Goal: Transaction & Acquisition: Subscribe to service/newsletter

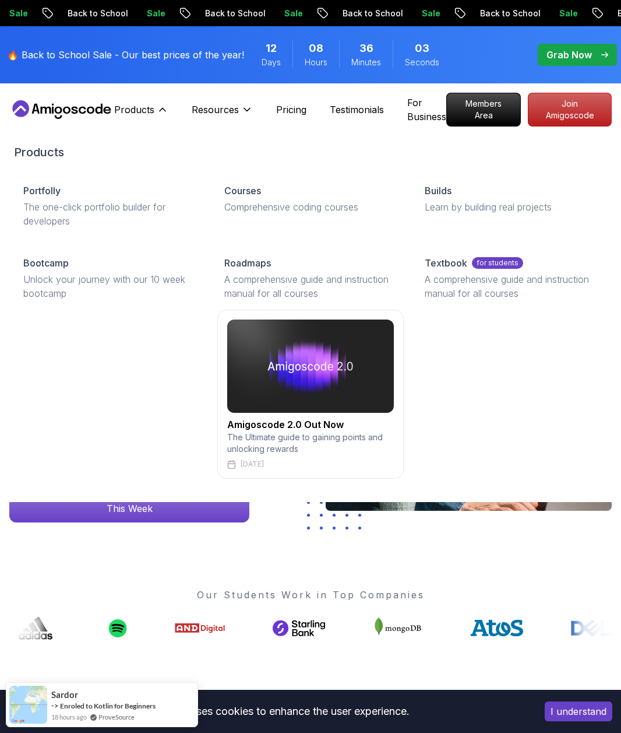
click at [303, 403] on img at bounding box center [310, 365] width 167 height 93
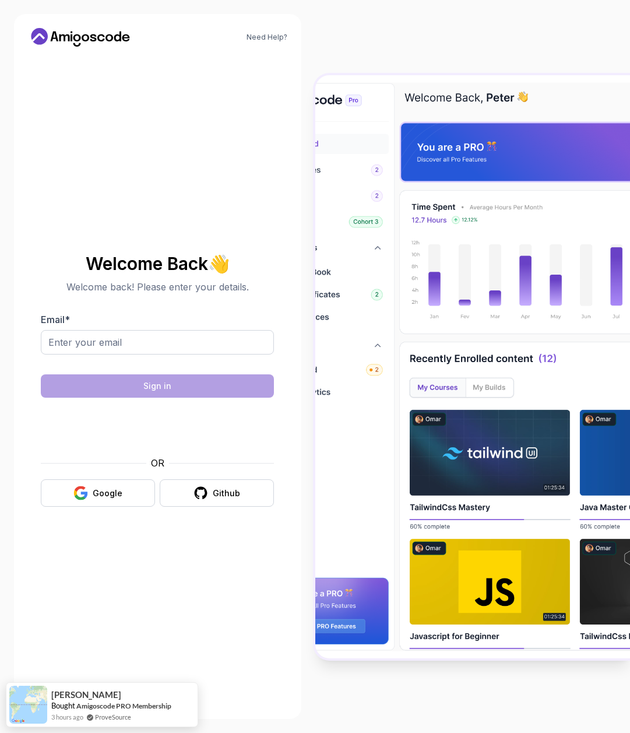
click at [321, 41] on div at bounding box center [472, 366] width 315 height 733
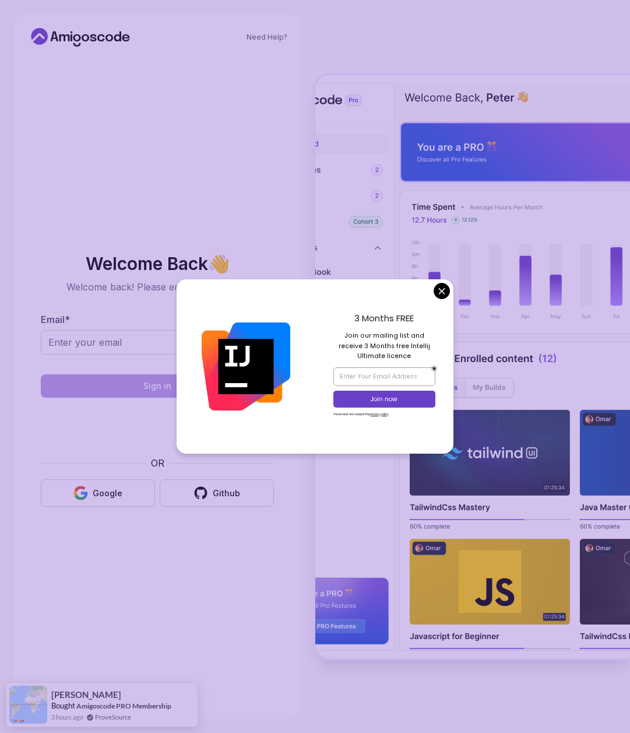
click at [439, 701] on div at bounding box center [472, 366] width 315 height 733
click at [450, 287] on div "3 Months FREE Join our mailing list and receive 3 Months free Intellij Ultimate…" at bounding box center [384, 366] width 138 height 174
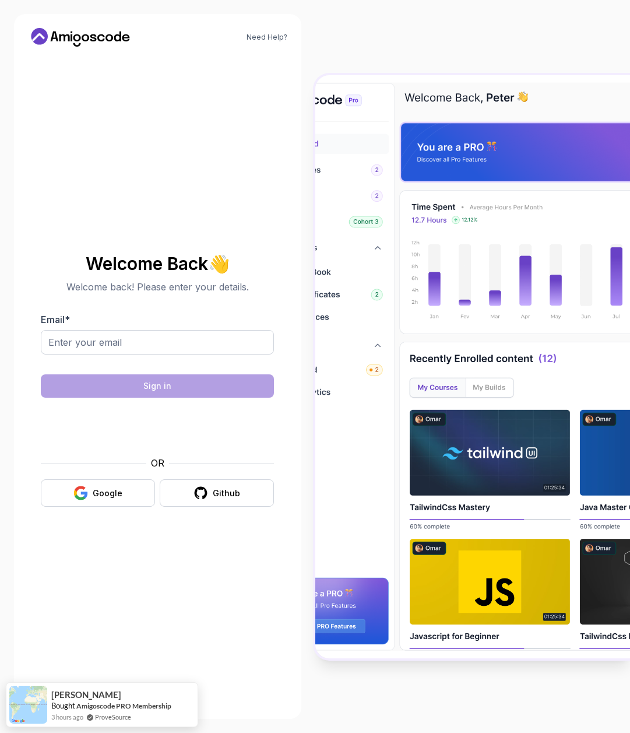
click at [444, 291] on body "Need Help? Welcome Back 👋 Welcome back! Please enter your details. Email * Sign…" at bounding box center [315, 366] width 630 height 733
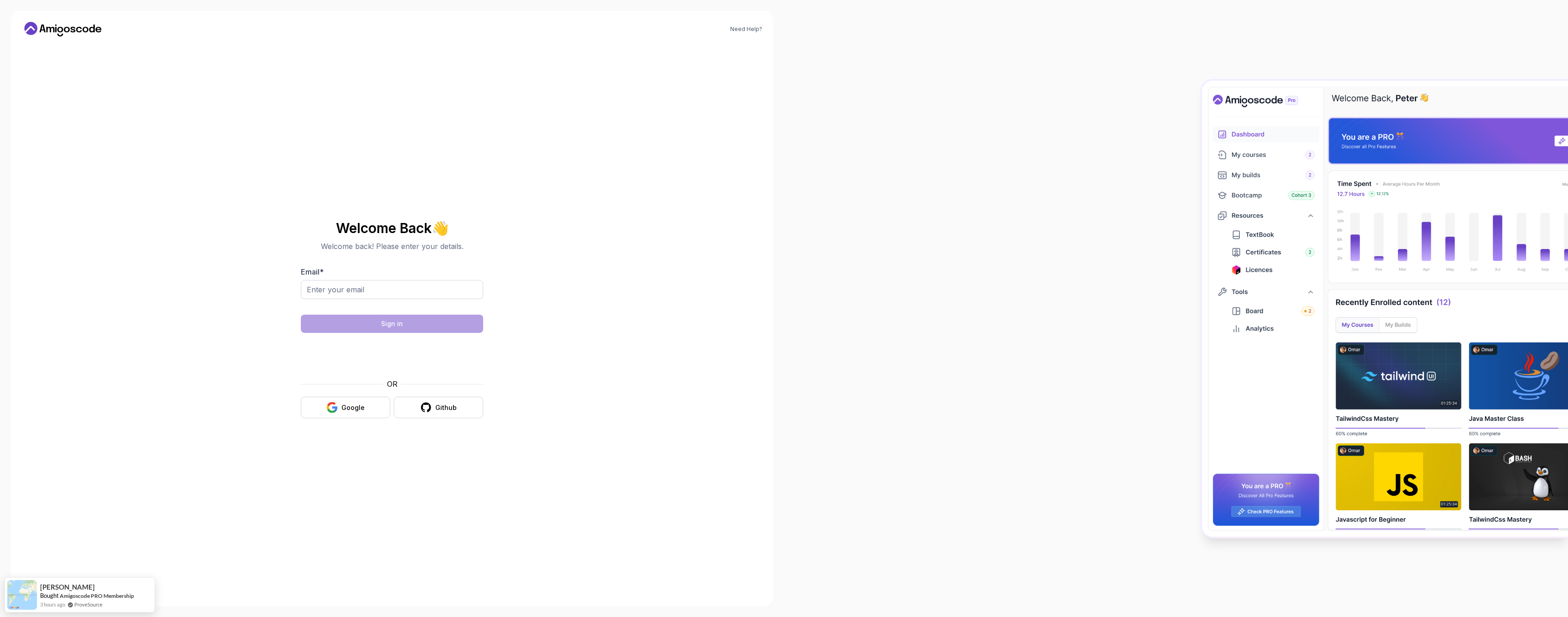
click at [486, 135] on div at bounding box center [1176, 308] width 784 height 617
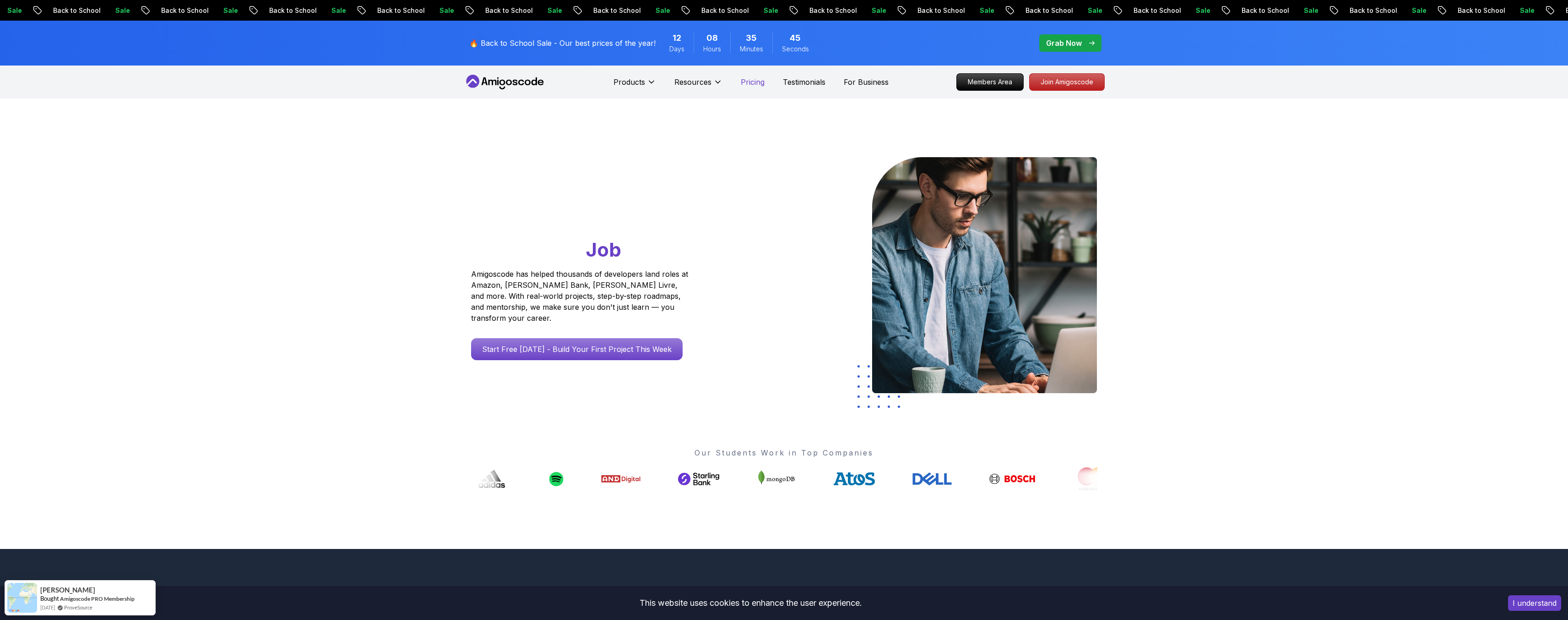
click at [488, 85] on p "Pricing" at bounding box center [753, 82] width 24 height 11
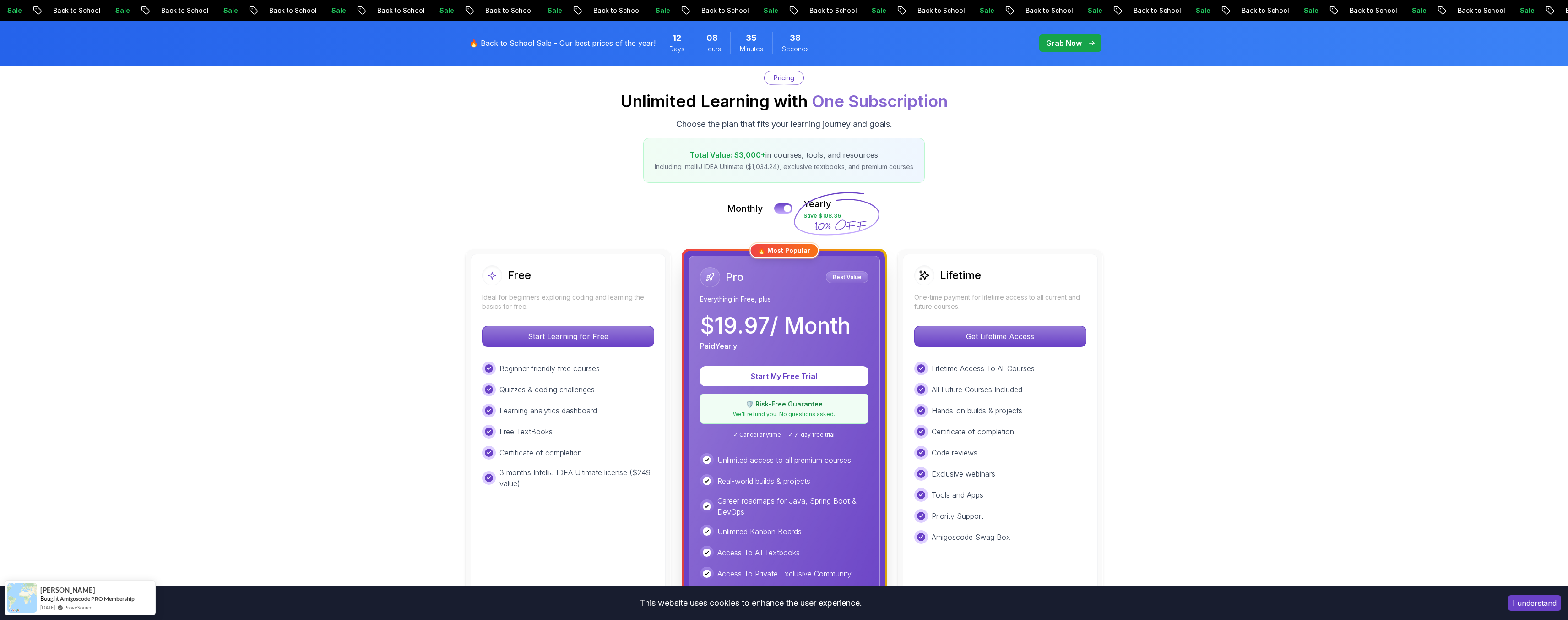
scroll to position [110, 0]
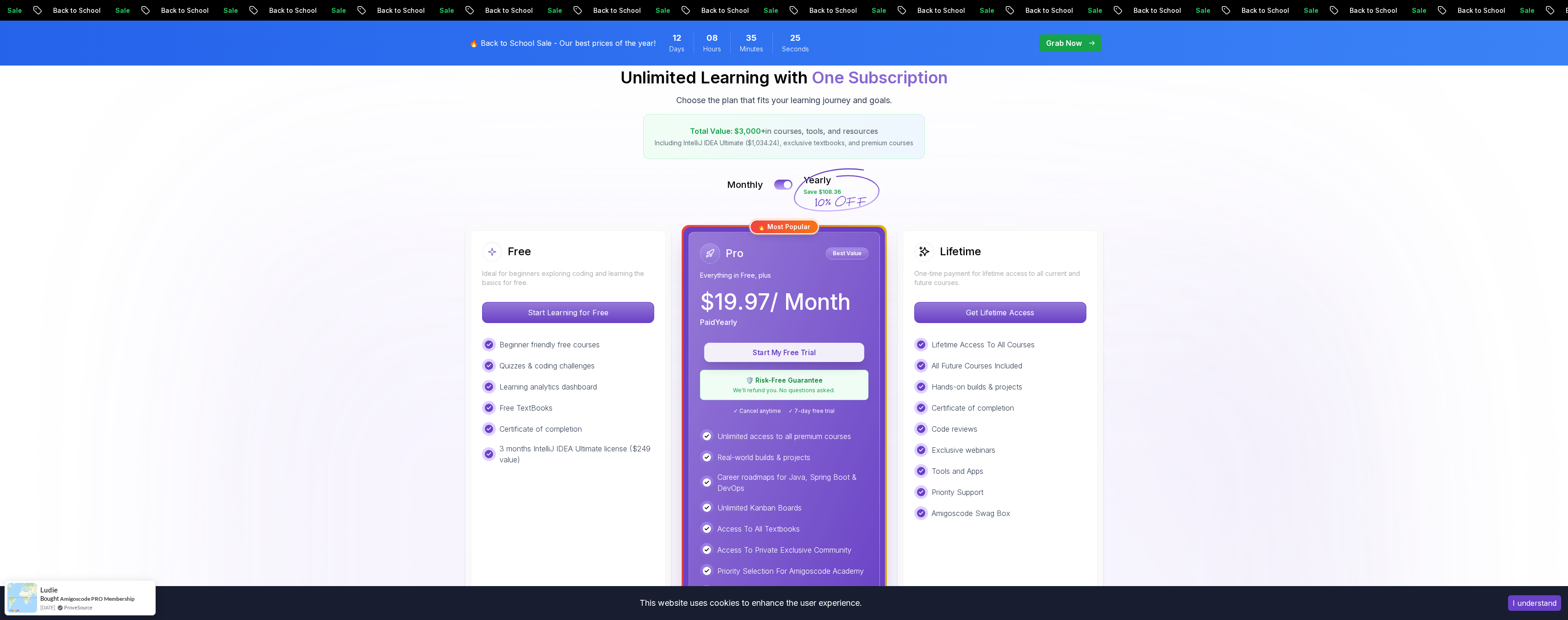
click at [488, 350] on p "Start My Free Trial" at bounding box center [784, 352] width 139 height 10
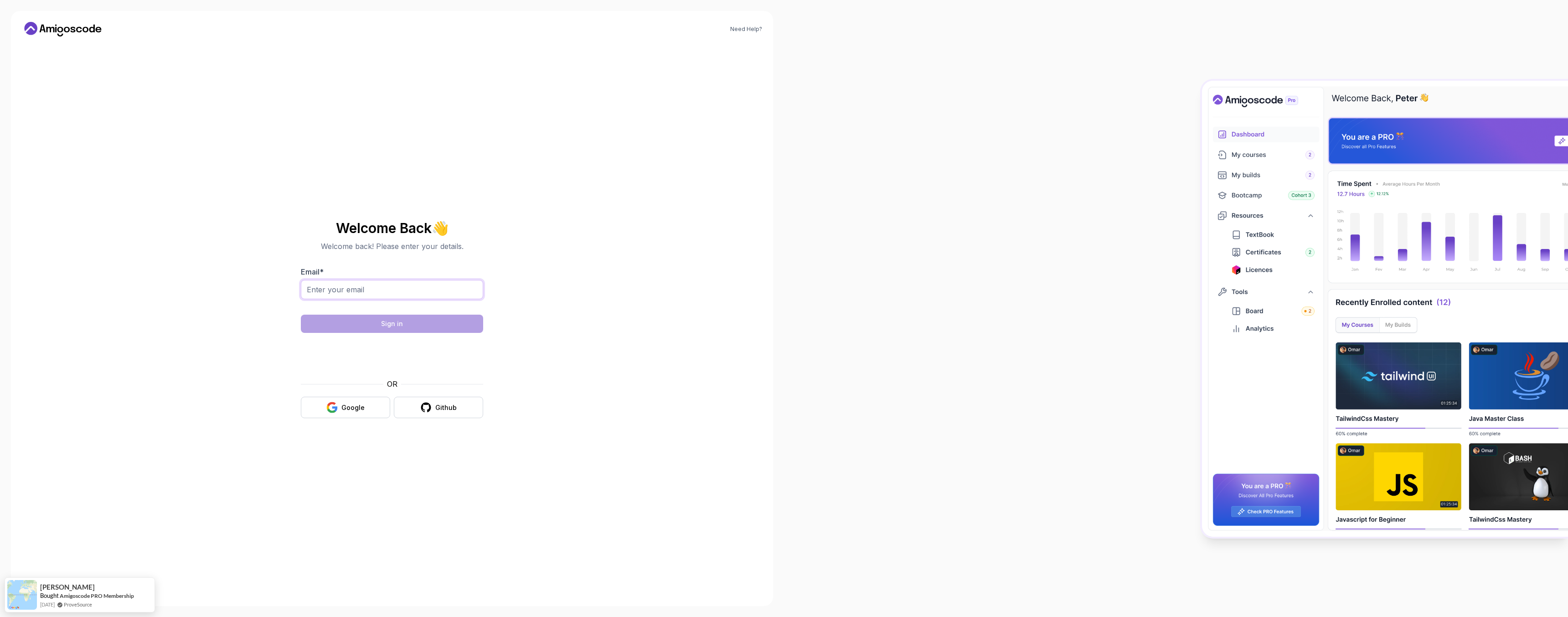
click at [414, 291] on input "Email *" at bounding box center [392, 289] width 182 height 19
type input "sebastiangorny1994@gmail.com"
click at [444, 321] on button "Sign in" at bounding box center [392, 323] width 182 height 18
